Goal: Task Accomplishment & Management: Use online tool/utility

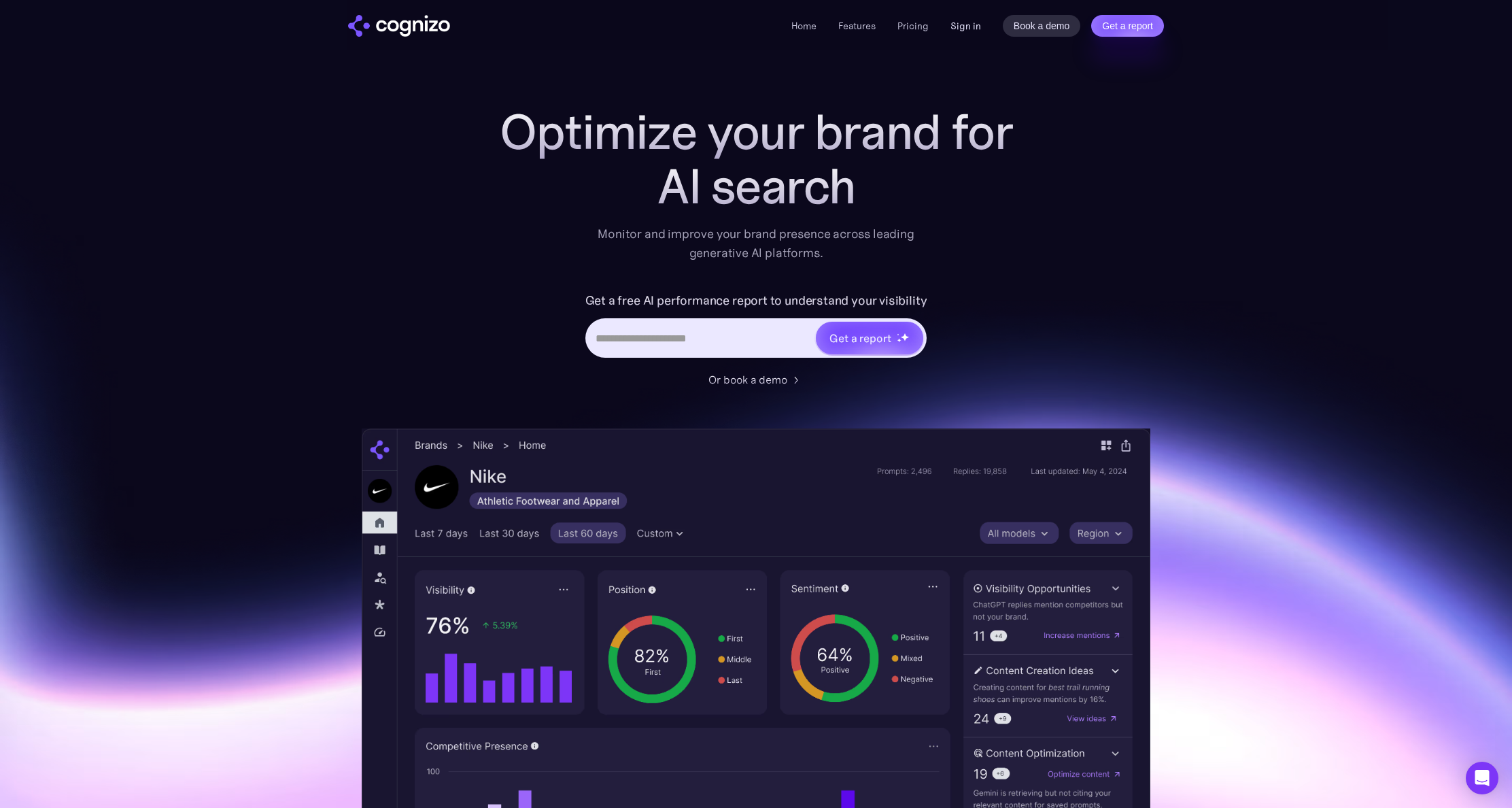
click at [977, 31] on link "Sign in" at bounding box center [965, 25] width 30 height 17
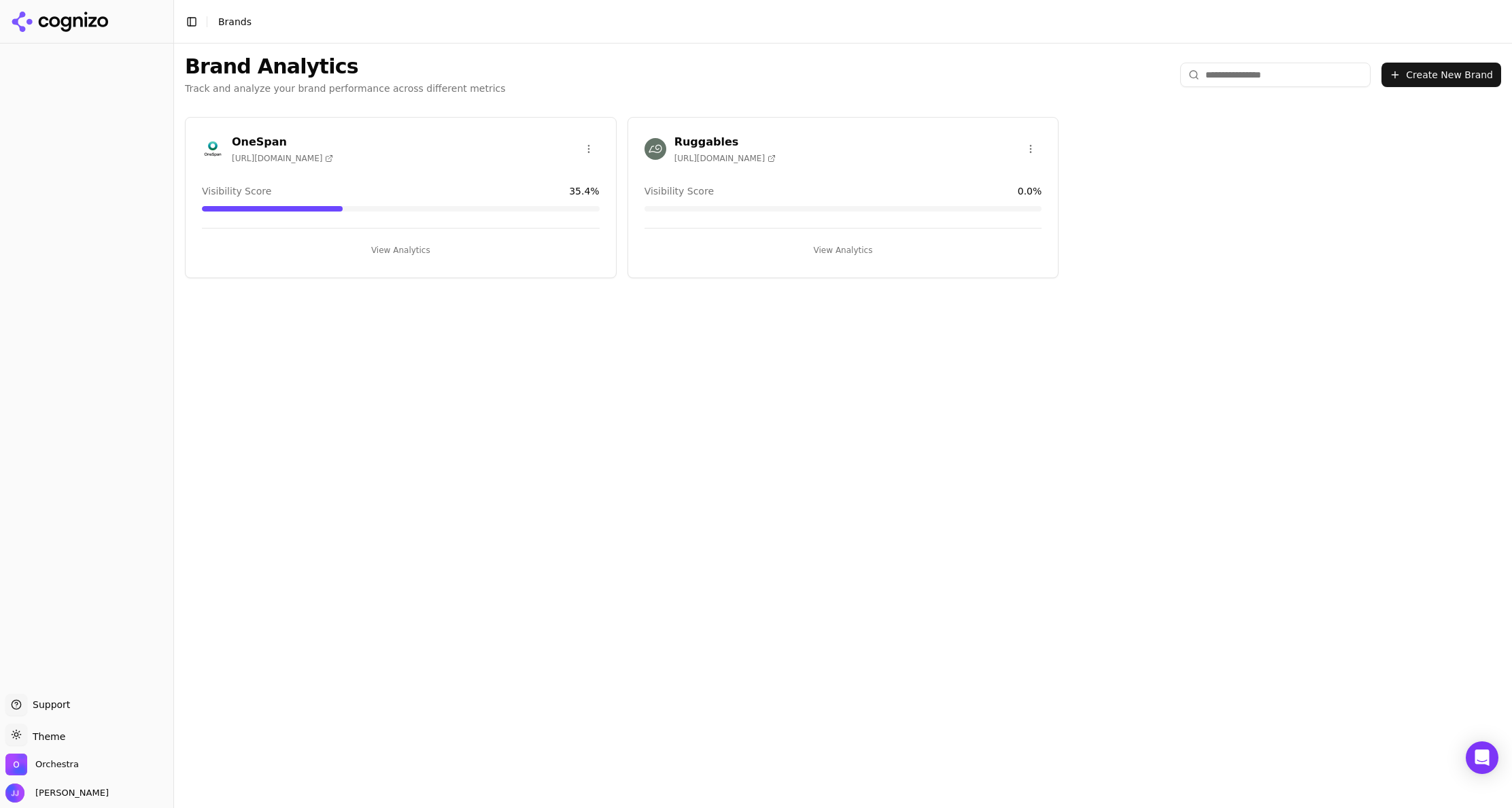
click at [850, 146] on div "Ruggables https://ruggable.com" at bounding box center [842, 149] width 397 height 30
click at [884, 252] on button "View Analytics" at bounding box center [842, 250] width 397 height 21
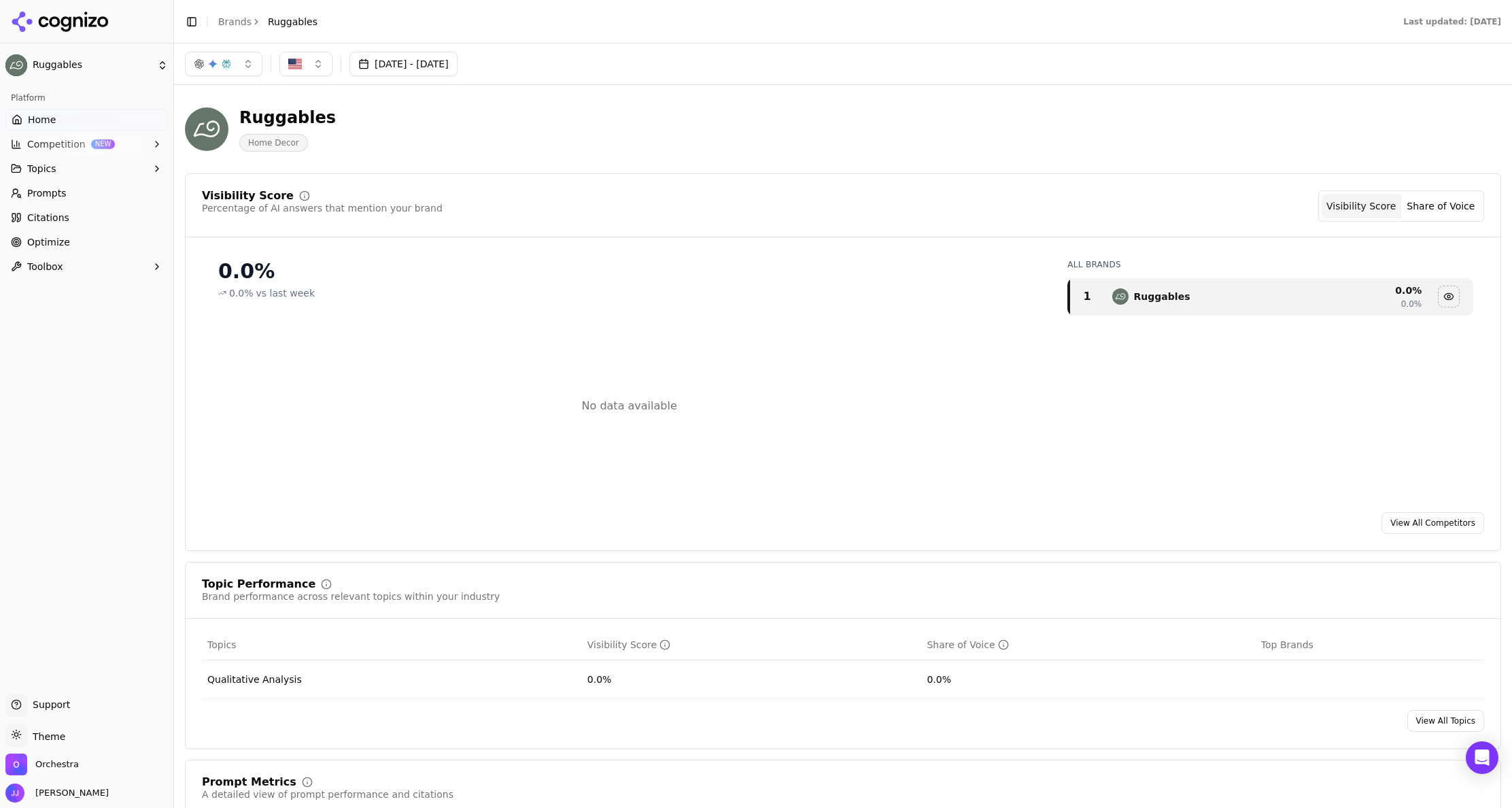
click at [100, 173] on button "Topics" at bounding box center [86, 168] width 162 height 21
click at [90, 234] on link "Prompts" at bounding box center [86, 236] width 162 height 21
